Goal: Task Accomplishment & Management: Use online tool/utility

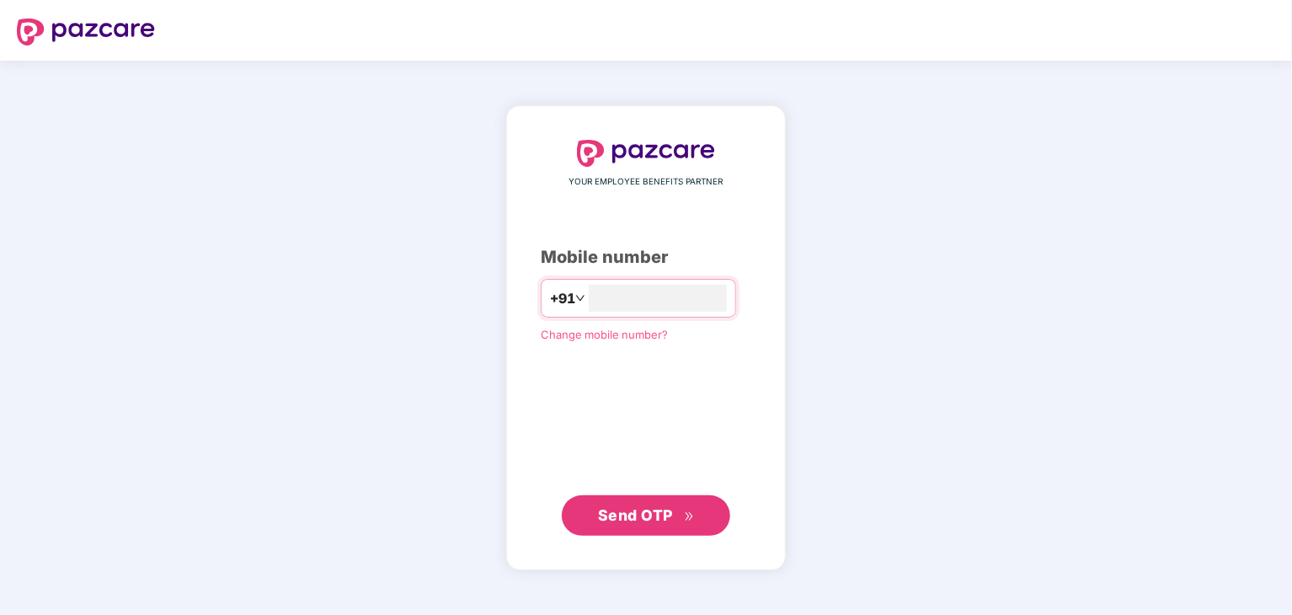
type input "**********"
click at [620, 495] on button "Send OTP" at bounding box center [646, 515] width 168 height 40
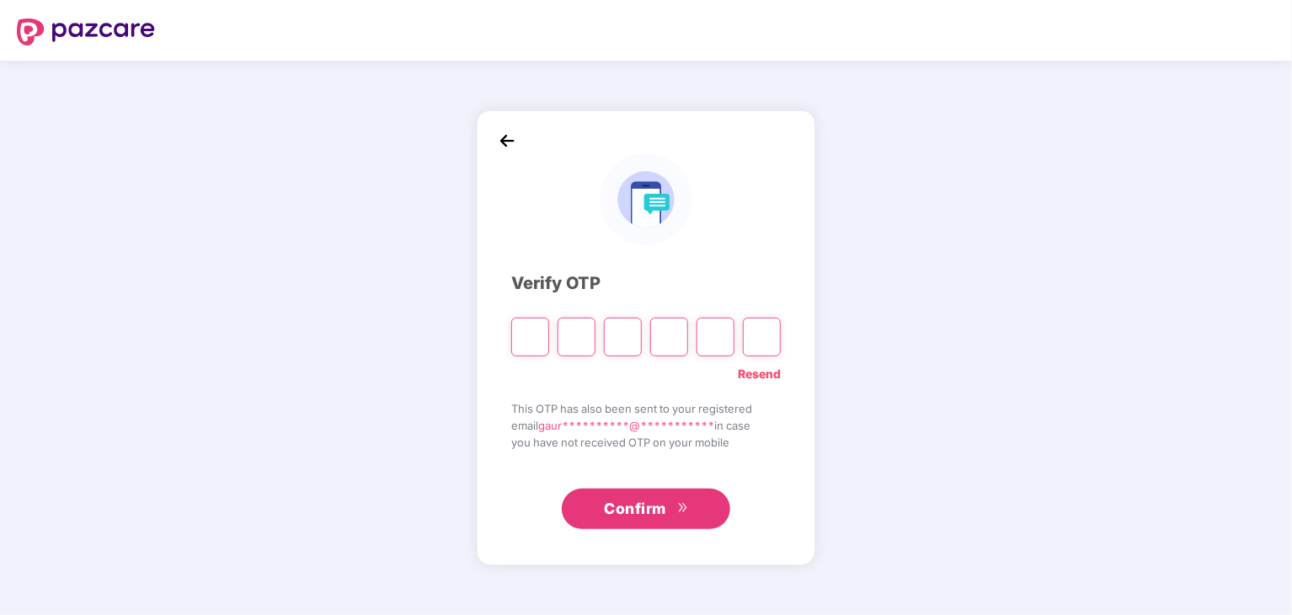
type input "*"
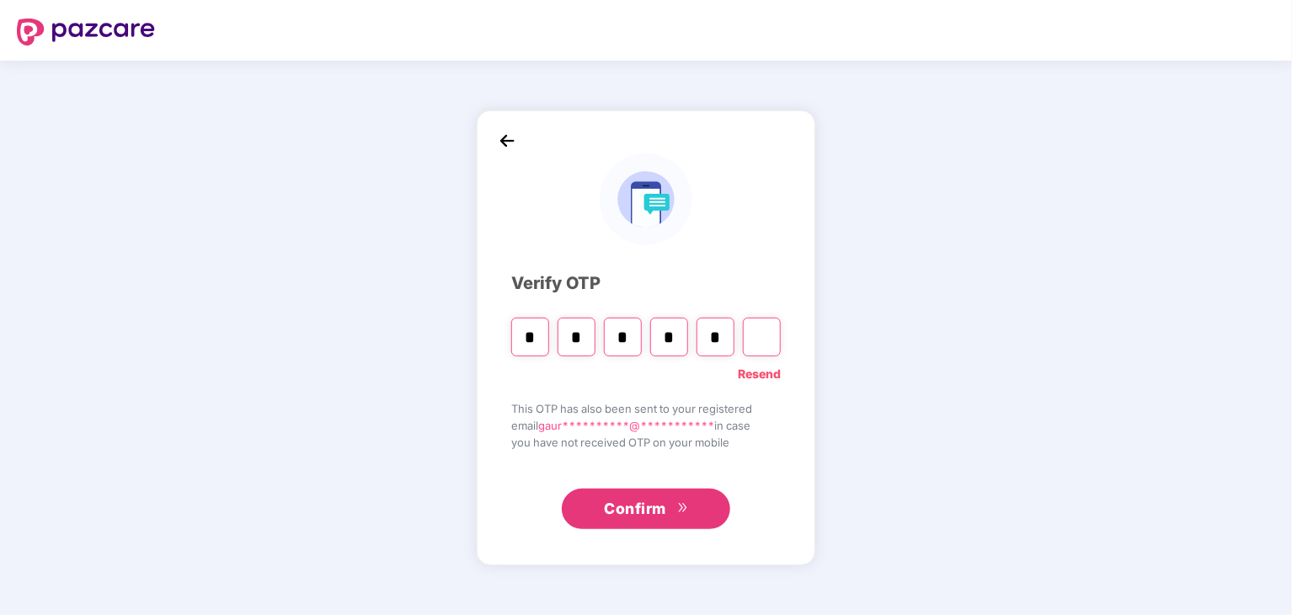
type input "*"
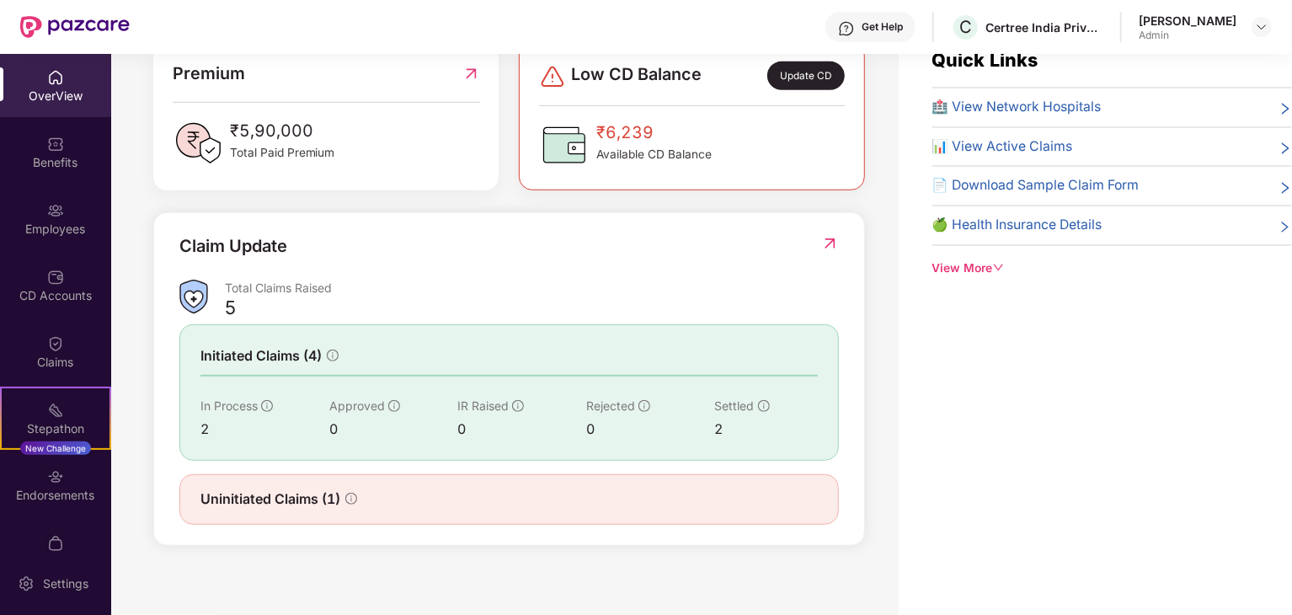
scroll to position [54, 0]
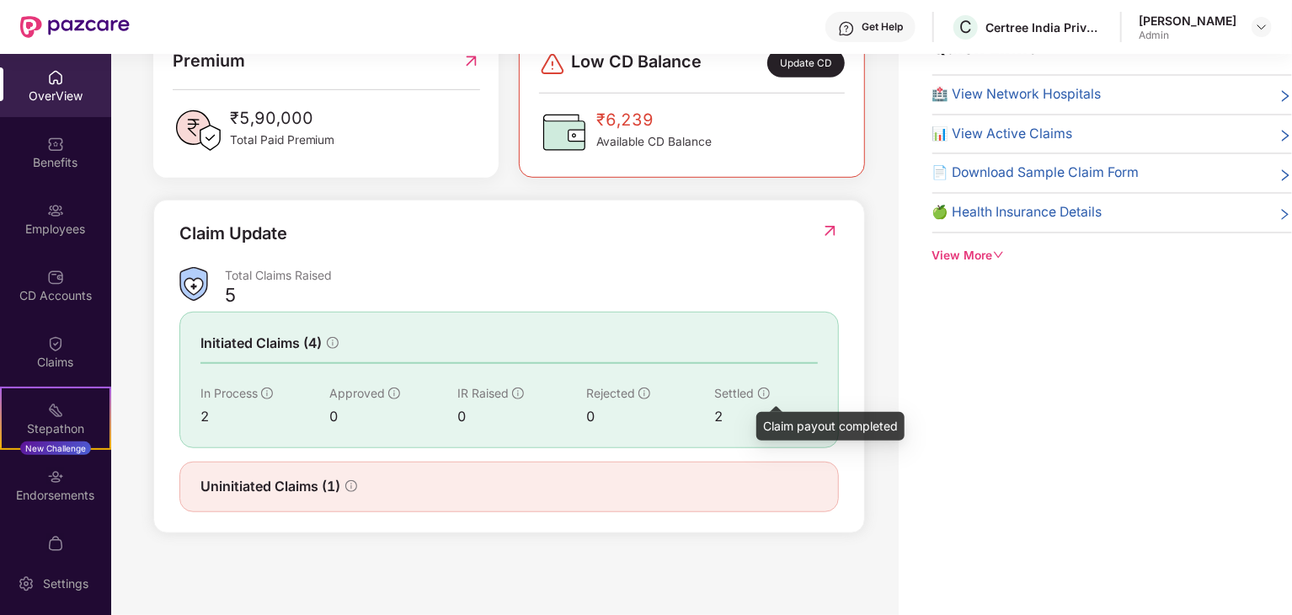
click at [761, 390] on icon "info-circle" at bounding box center [764, 394] width 12 height 12
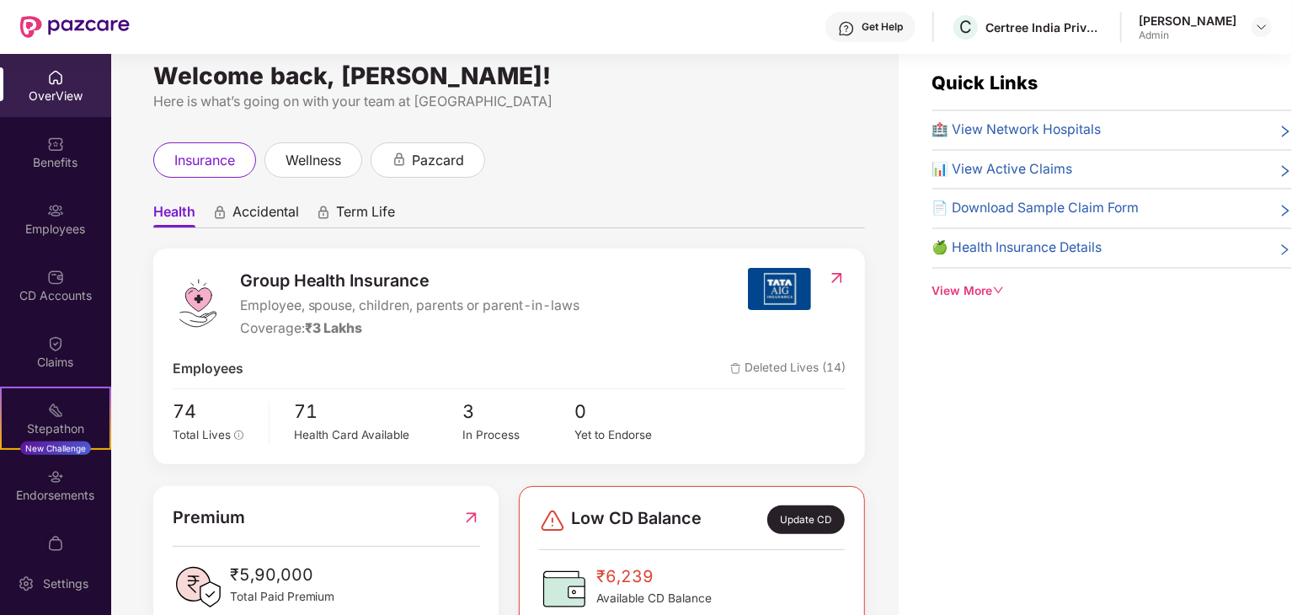
scroll to position [0, 0]
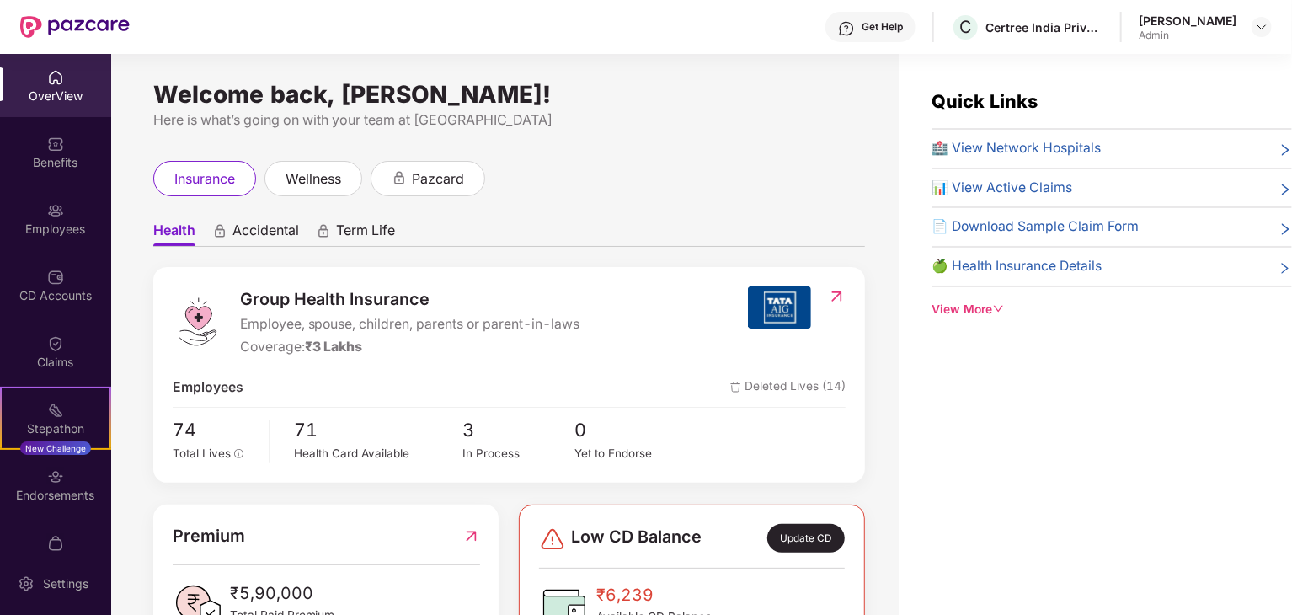
click at [1000, 313] on icon "down" at bounding box center [999, 309] width 12 height 12
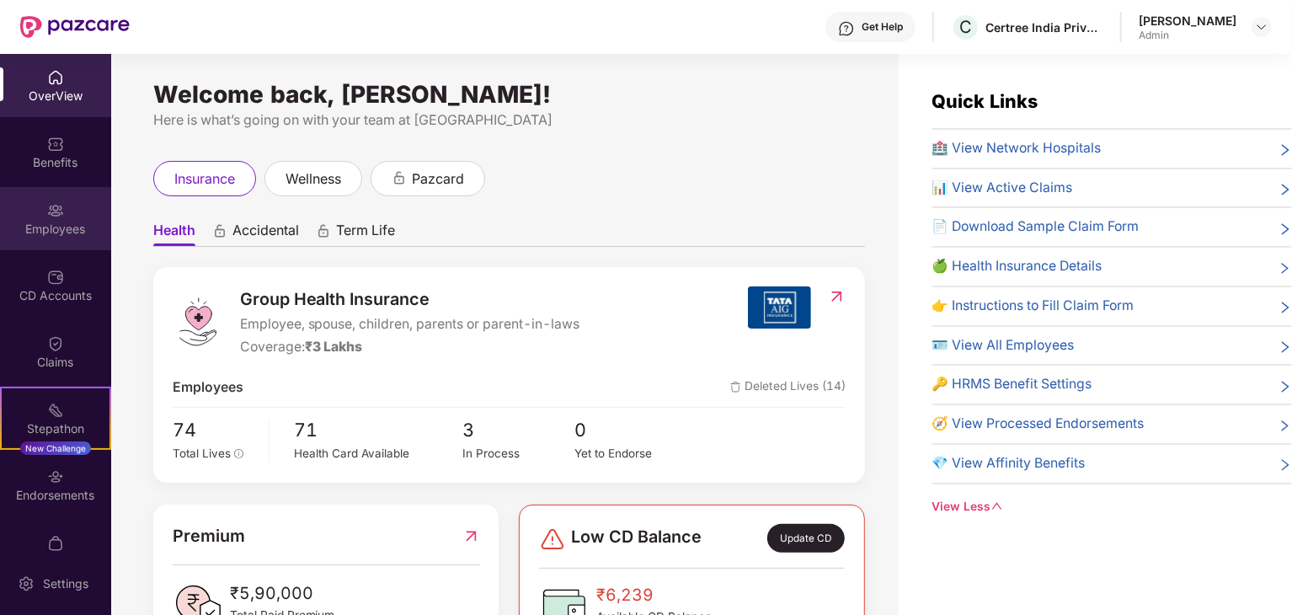
click at [70, 214] on div "Employees" at bounding box center [55, 218] width 111 height 63
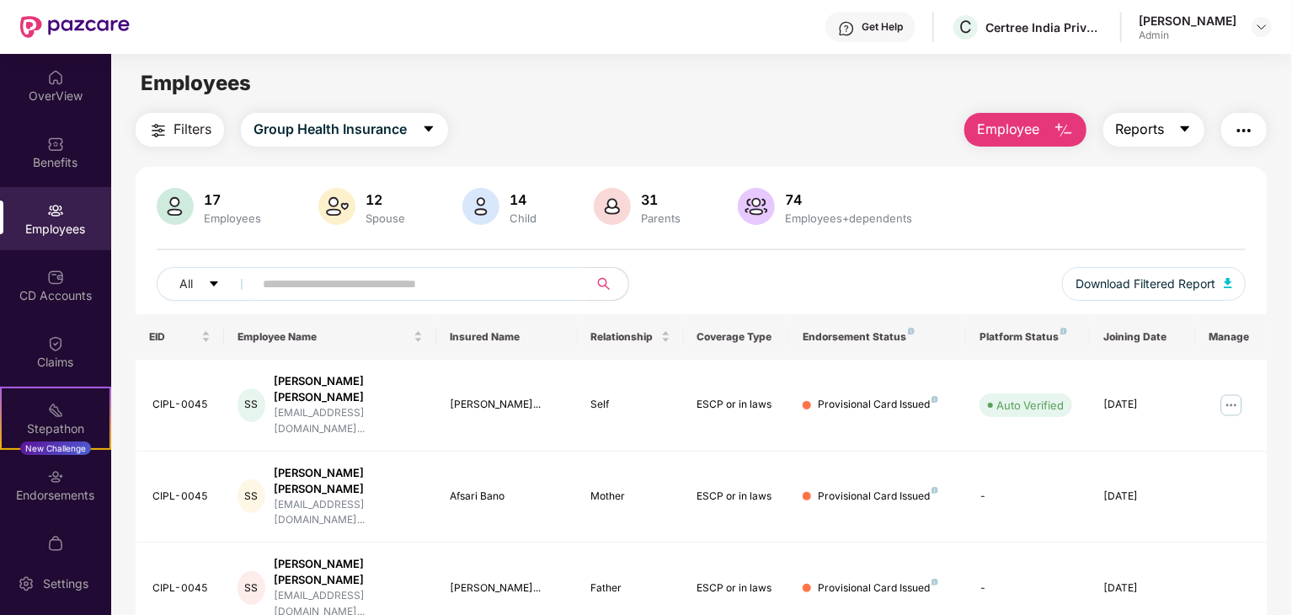
click at [1182, 129] on icon "caret-down" at bounding box center [1185, 128] width 13 height 13
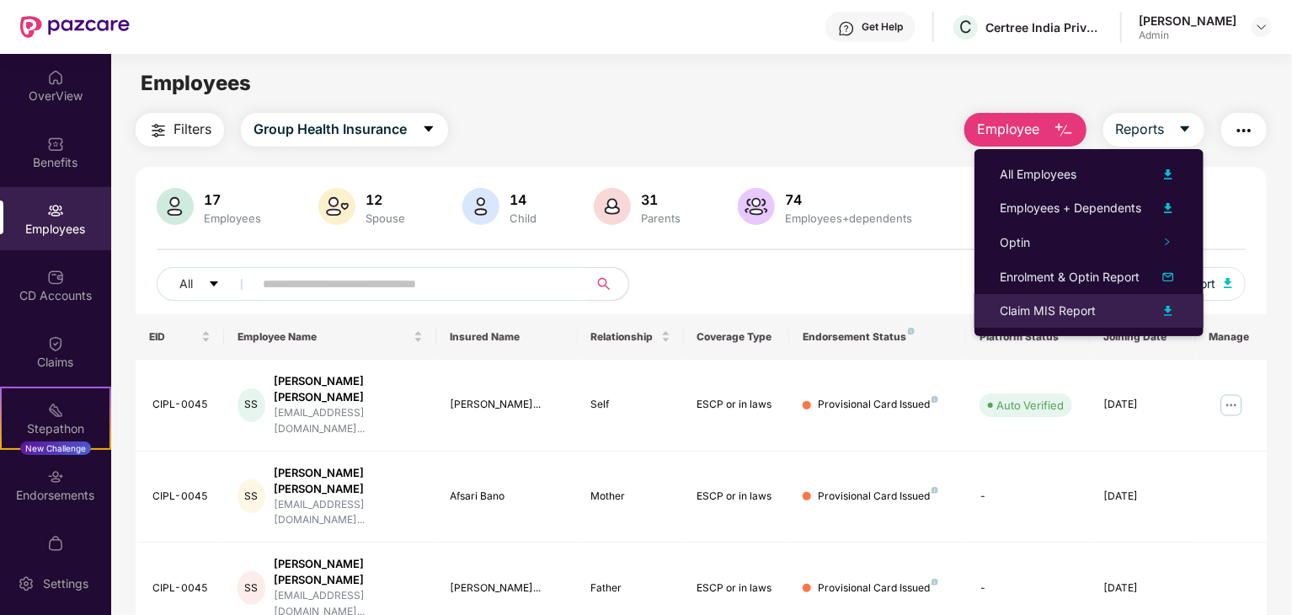
click at [1066, 314] on div "Claim MIS Report" at bounding box center [1048, 311] width 96 height 19
